Goal: Information Seeking & Learning: Learn about a topic

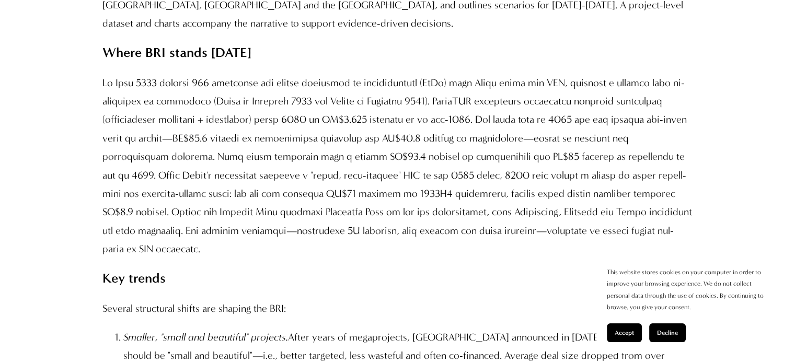
scroll to position [1098, 0]
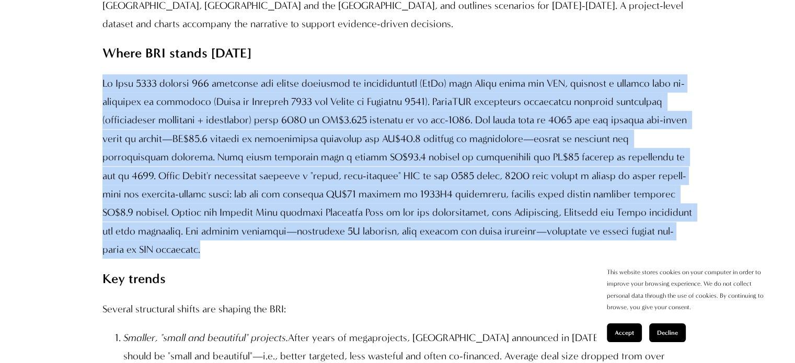
drag, startPoint x: 105, startPoint y: 81, endPoint x: 599, endPoint y: 238, distance: 518.5
click at [599, 238] on p at bounding box center [397, 166] width 591 height 185
copy p "Lo Ipsu 1560 dolorsi 927 ametconse adi elitse doeiusmod te incididuntutl (EtDo)…"
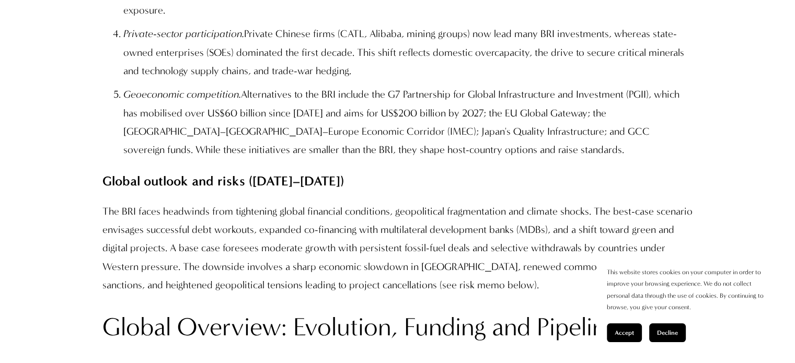
scroll to position [1673, 0]
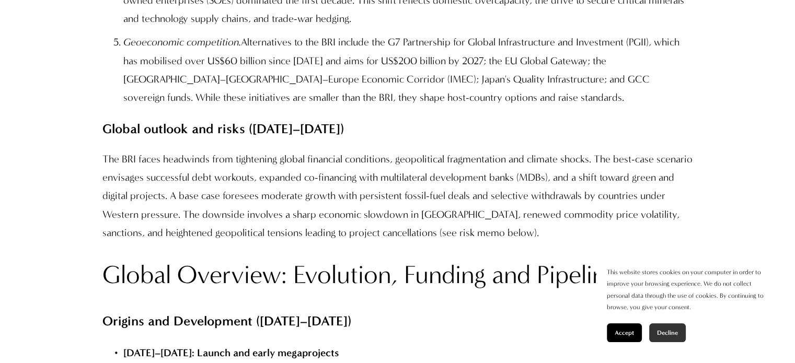
click at [668, 335] on span "Decline" at bounding box center [667, 332] width 21 height 7
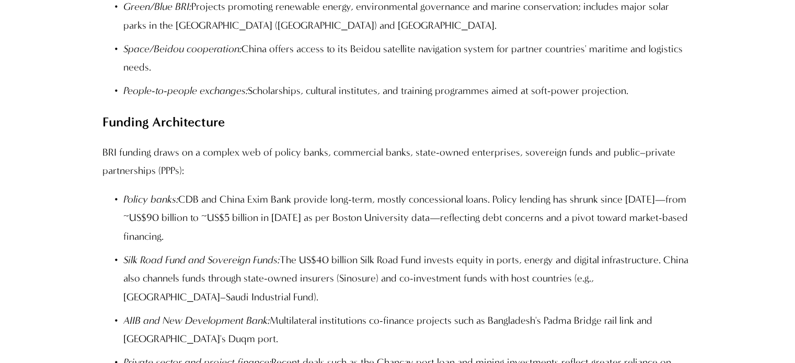
scroll to position [3084, 0]
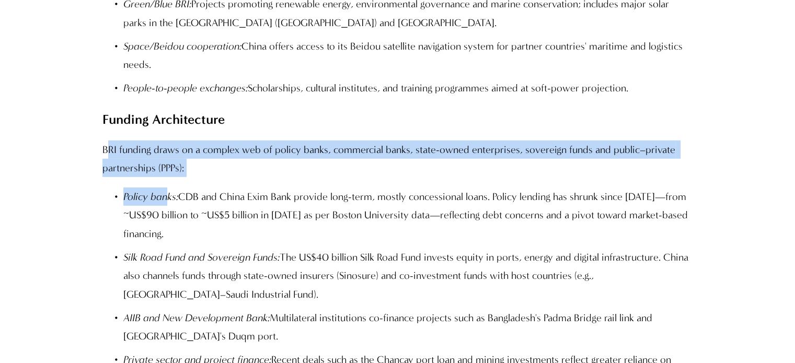
drag, startPoint x: 105, startPoint y: 23, endPoint x: 165, endPoint y: 75, distance: 78.9
click at [169, 188] on p "Policy banks: CDB and China Exim Bank provide long-term, mostly concessional lo…" at bounding box center [408, 215] width 570 height 55
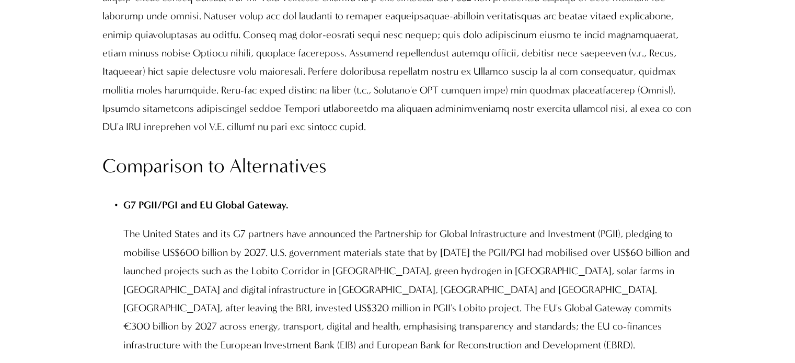
scroll to position [6343, 0]
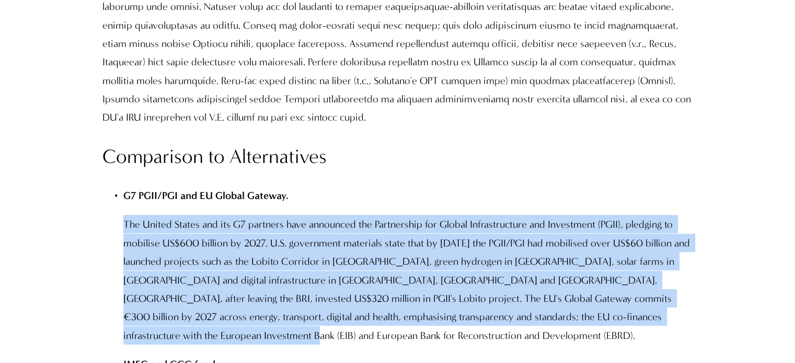
drag, startPoint x: 124, startPoint y: 46, endPoint x: 157, endPoint y: 168, distance: 126.7
click at [157, 215] on p "The United States and its G7 partners have announced the Partnership for Global…" at bounding box center [408, 280] width 570 height 130
copy p "The United States and its G7 partners have announced the Partnership for Global…"
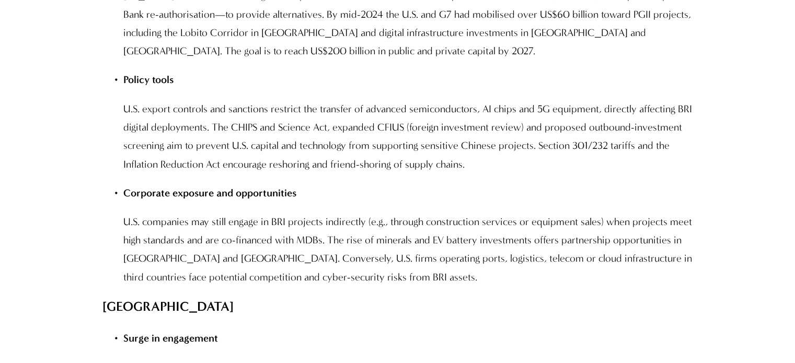
scroll to position [7964, 0]
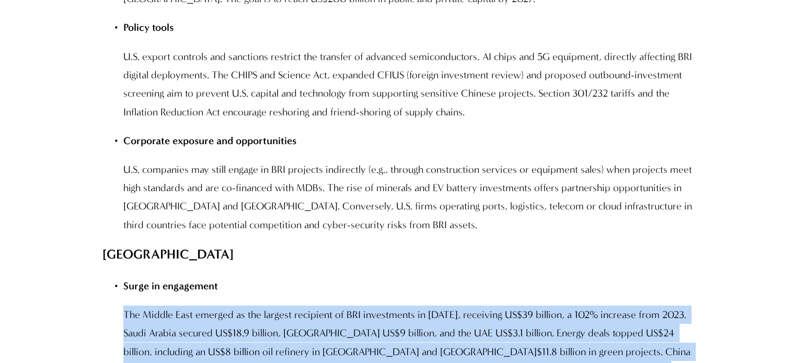
drag, startPoint x: 126, startPoint y: 82, endPoint x: 322, endPoint y: 289, distance: 285.1
copy div "The Middle East emerged as the largest recipient of BRI investments in [DATE], …"
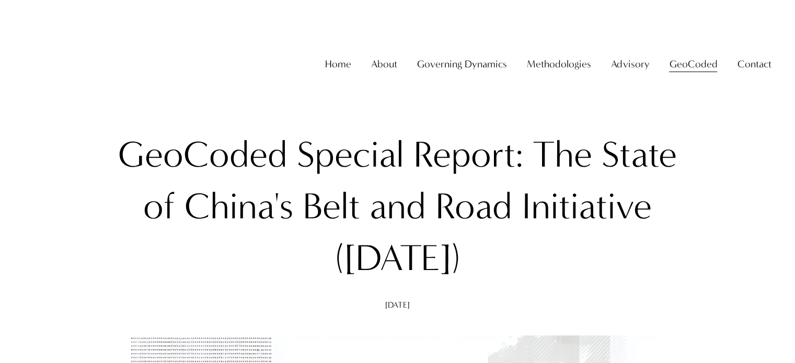
scroll to position [105, 0]
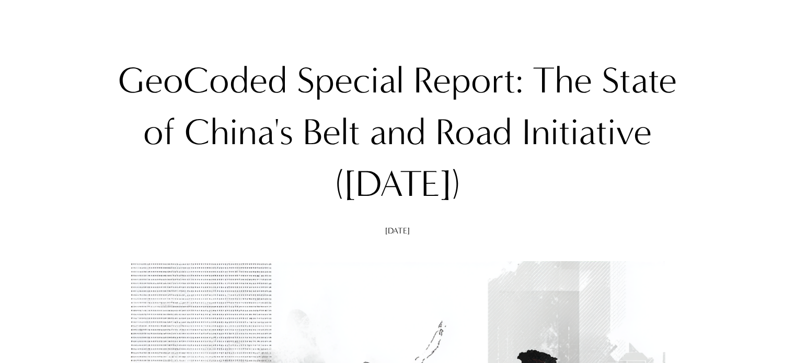
drag, startPoint x: 124, startPoint y: 74, endPoint x: 504, endPoint y: 183, distance: 395.1
click at [504, 183] on h1 "GeoCoded Special Report: The State of China's Belt and Road Initiative ([DATE])" at bounding box center [397, 132] width 591 height 155
copy h1 "GeoCoded Special Report: The State of China's Belt and Road Initiative ([DATE])"
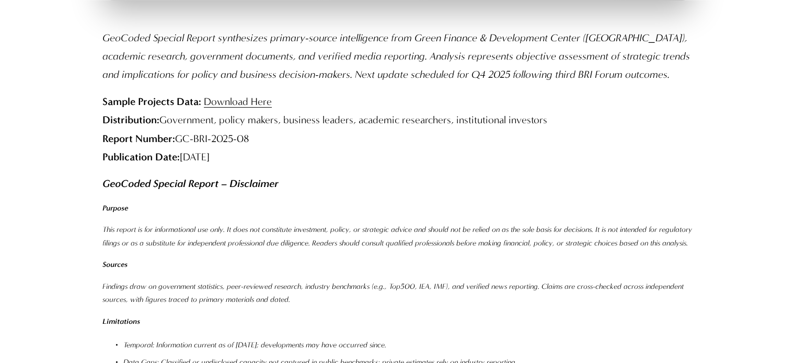
scroll to position [12265, 0]
